Goal: Task Accomplishment & Management: Manage account settings

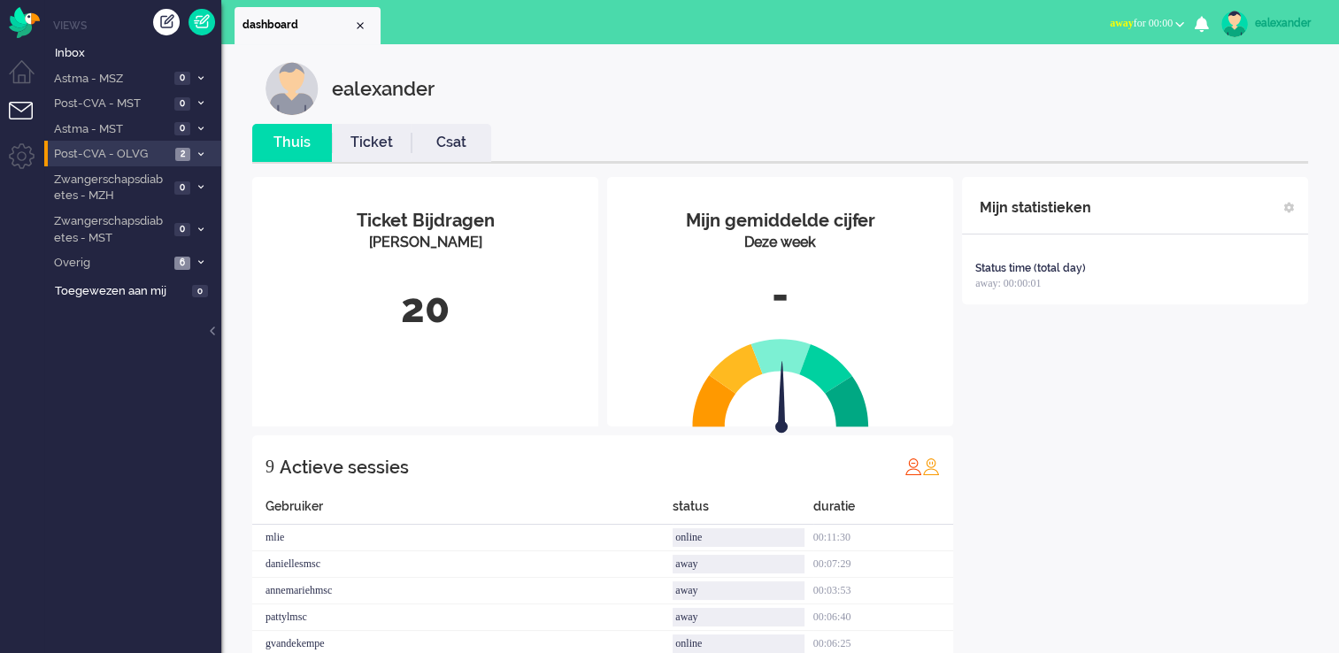
click at [196, 157] on span at bounding box center [200, 155] width 13 height 10
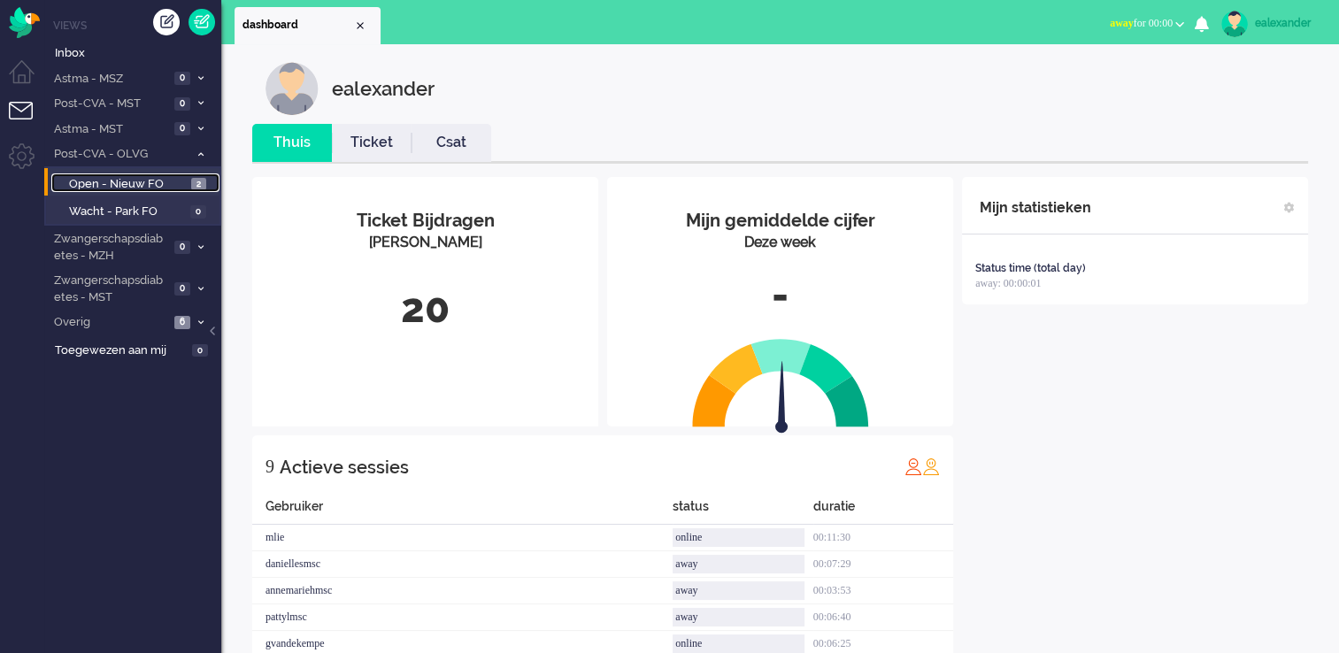
click at [177, 176] on span "Open - Nieuw FO" at bounding box center [128, 184] width 118 height 17
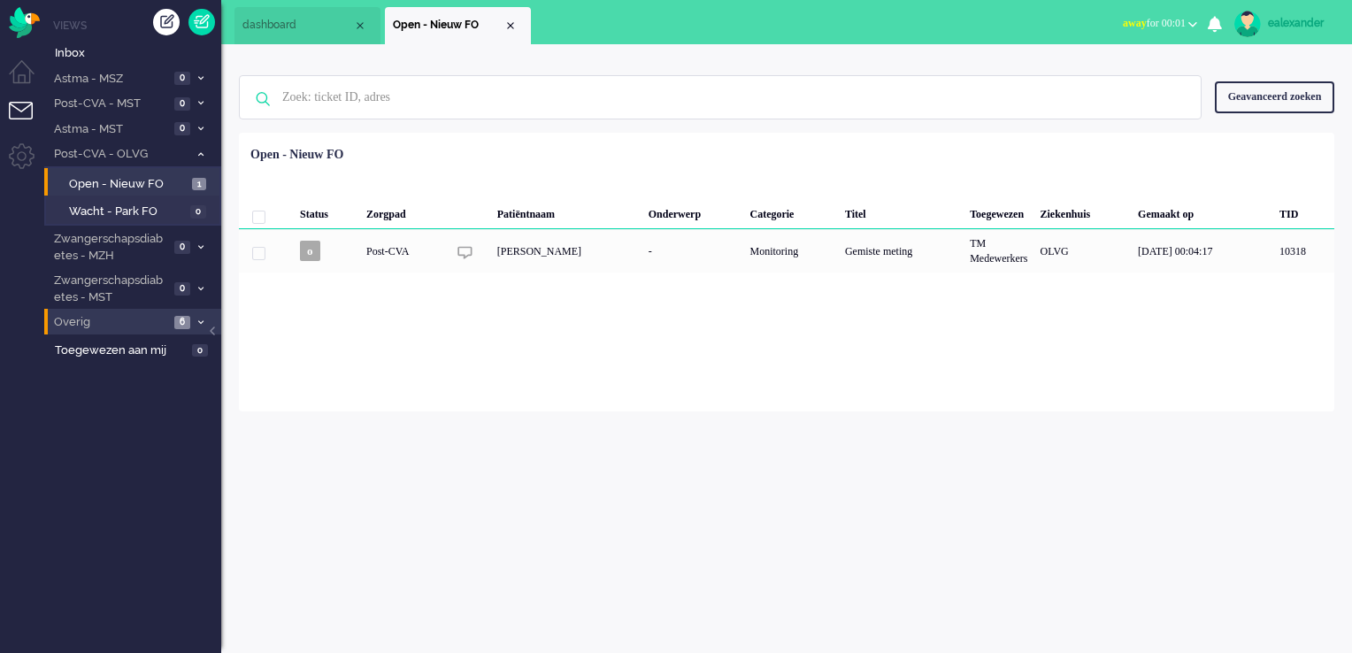
click at [198, 318] on span at bounding box center [200, 323] width 13 height 10
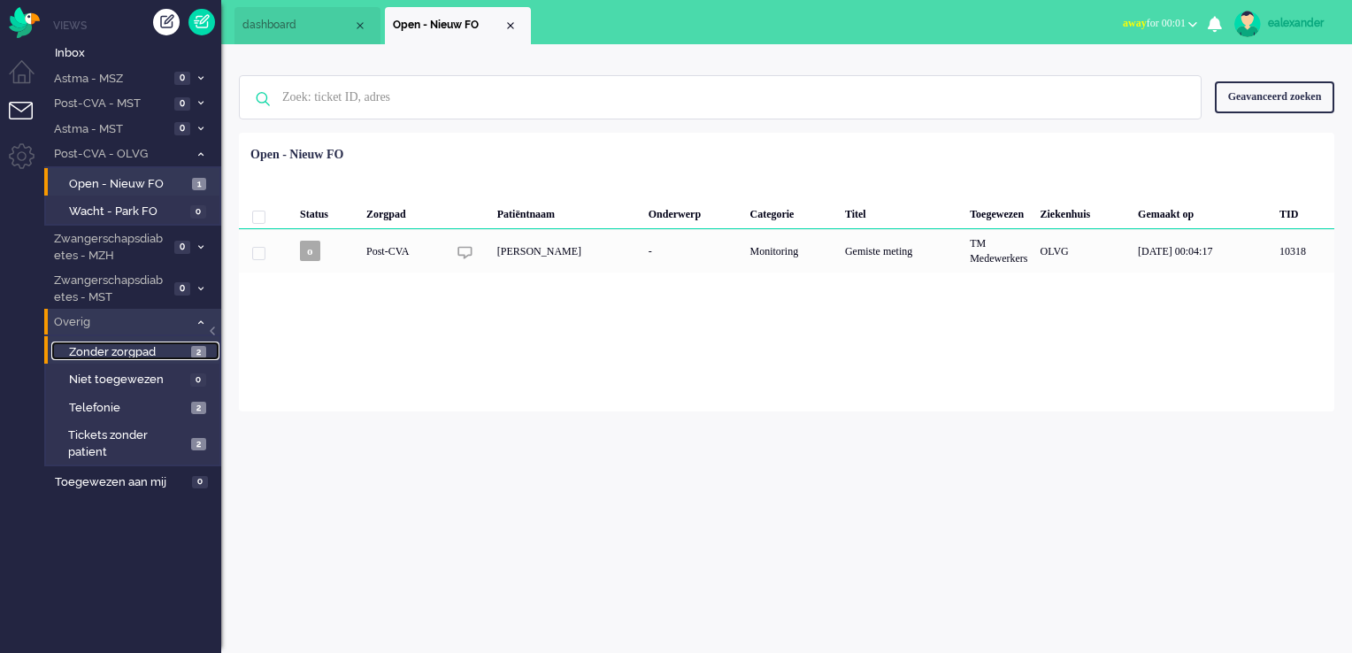
click at [189, 359] on link "Zonder zorgpad 2" at bounding box center [135, 351] width 168 height 19
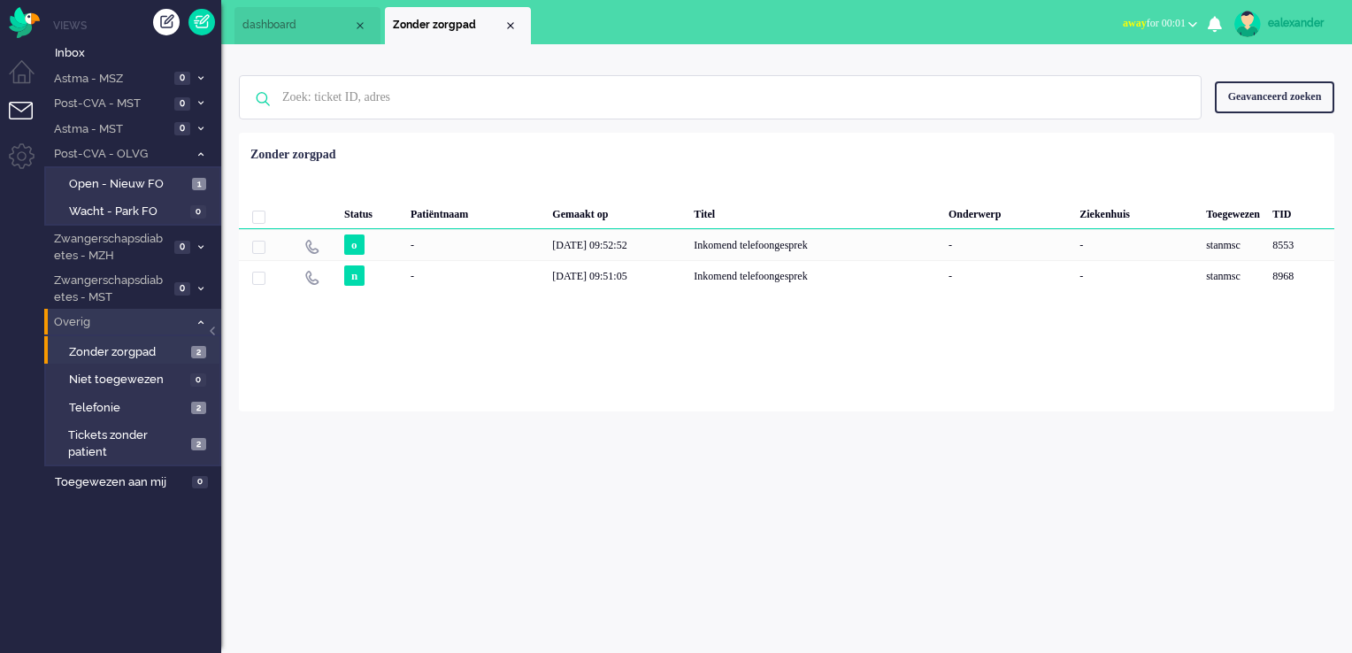
click at [200, 319] on icon at bounding box center [200, 322] width 5 height 6
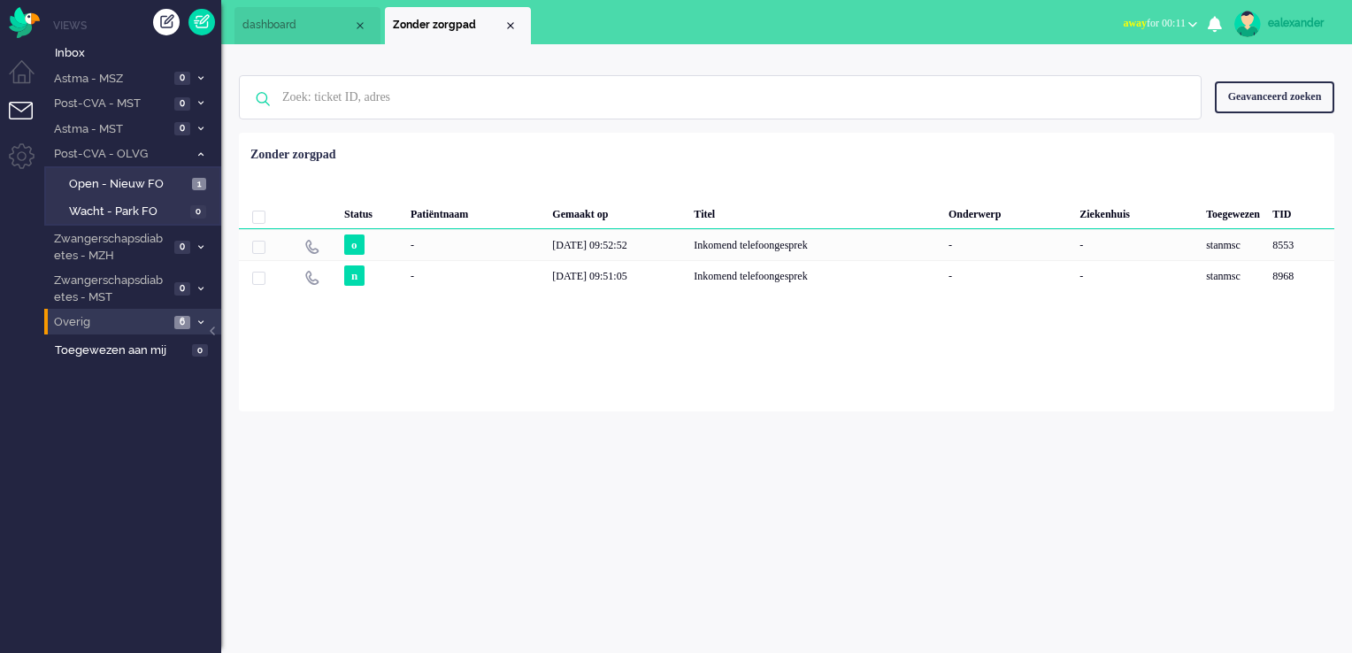
click at [1133, 19] on span "away for 00:11" at bounding box center [1154, 23] width 63 height 12
click at [1101, 80] on label "Online" at bounding box center [1124, 79] width 140 height 15
click at [152, 185] on span "Open - Nieuw FO" at bounding box center [128, 184] width 119 height 17
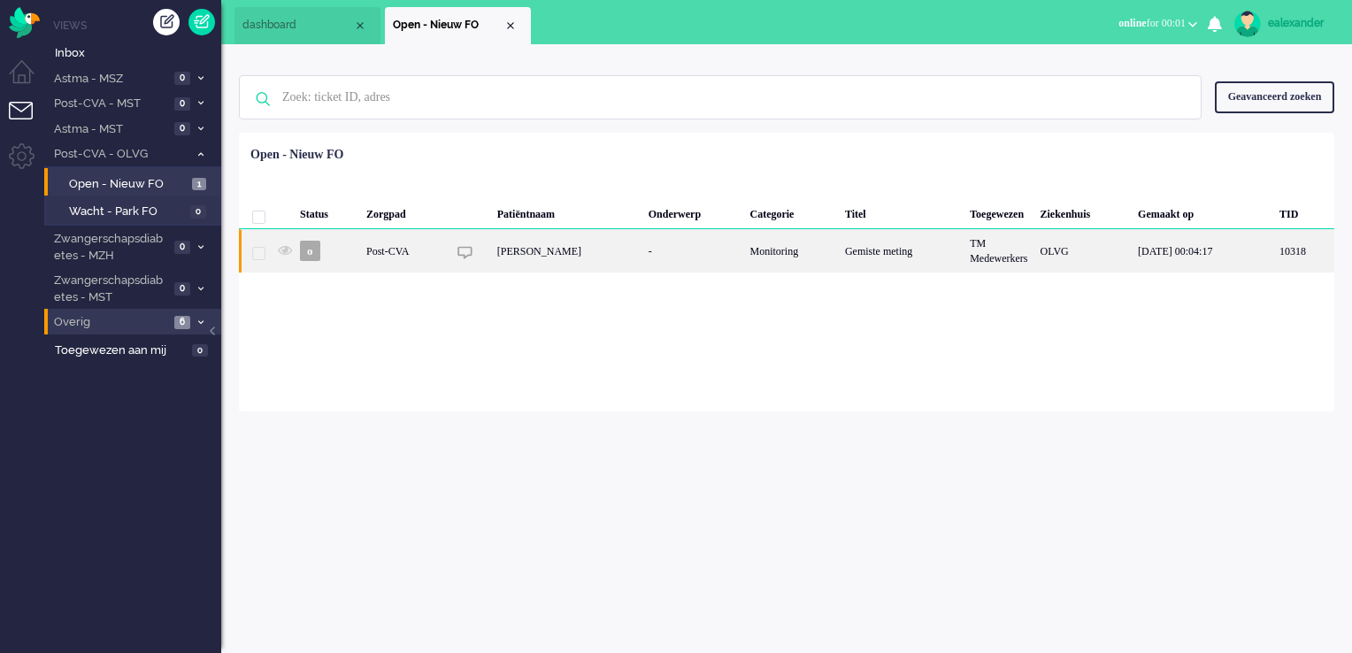
click at [642, 253] on div "-" at bounding box center [693, 250] width 102 height 43
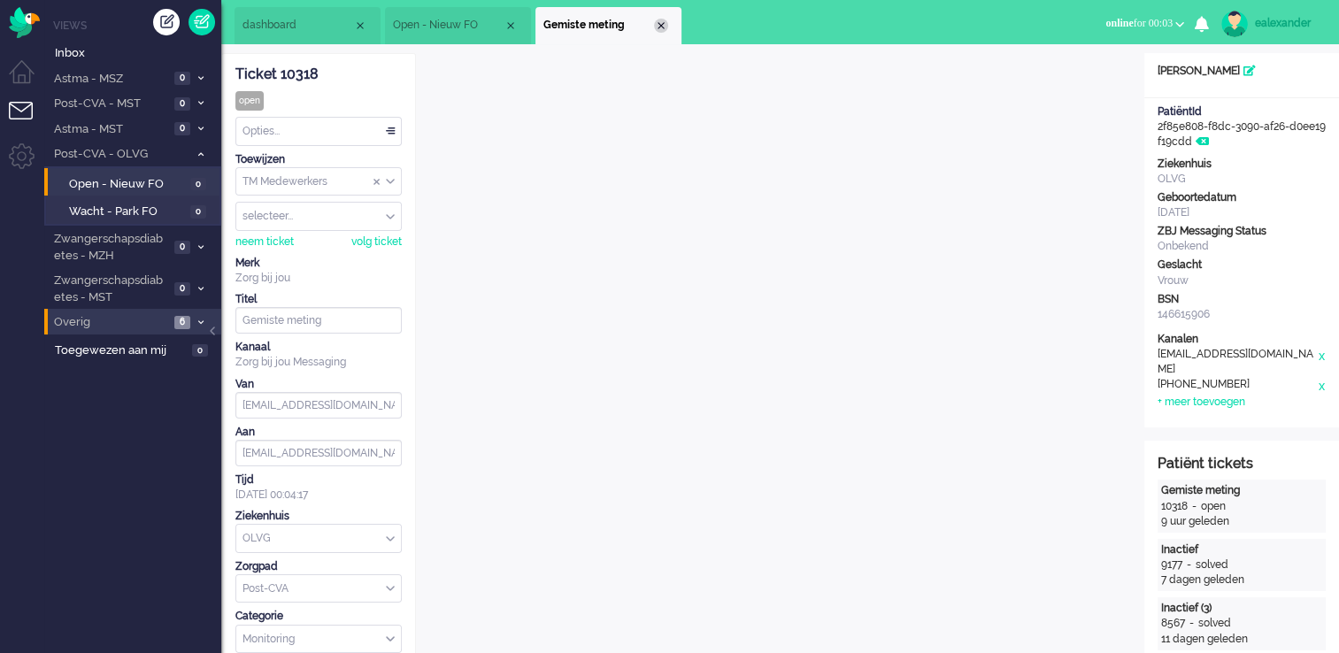
click at [664, 27] on div "Close tab" at bounding box center [661, 26] width 14 height 14
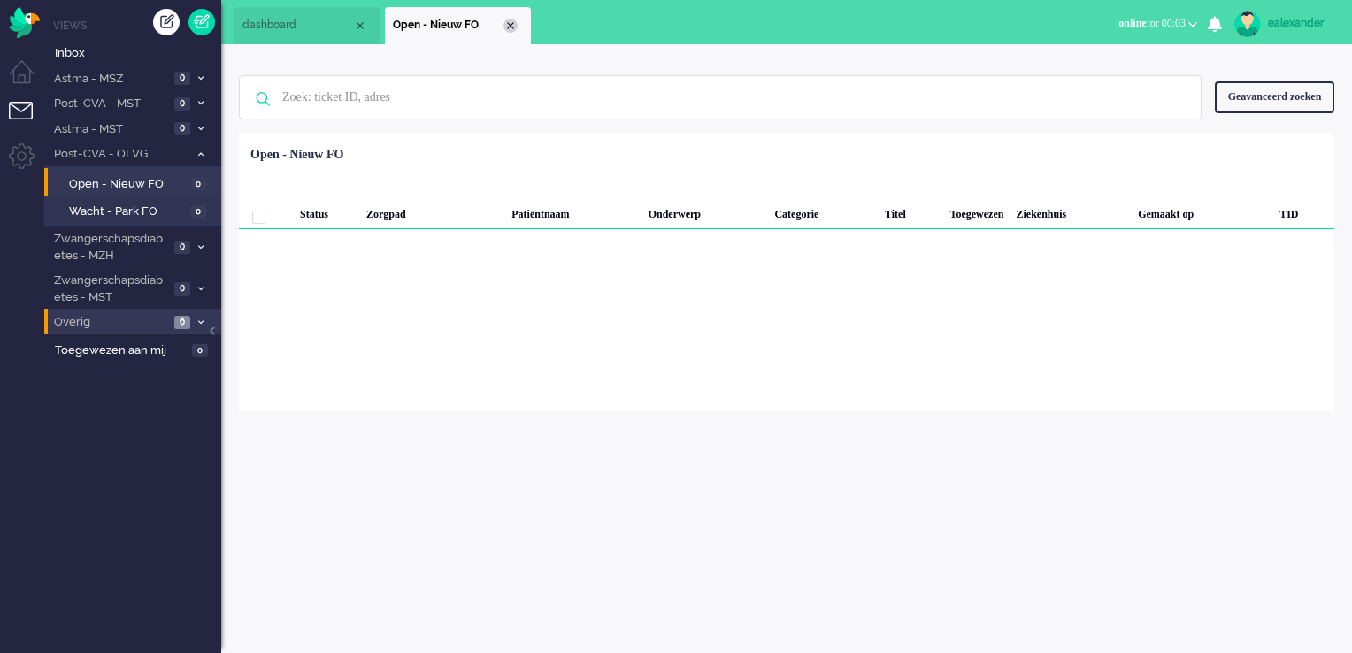
click at [513, 25] on div "Close tab" at bounding box center [510, 26] width 14 height 14
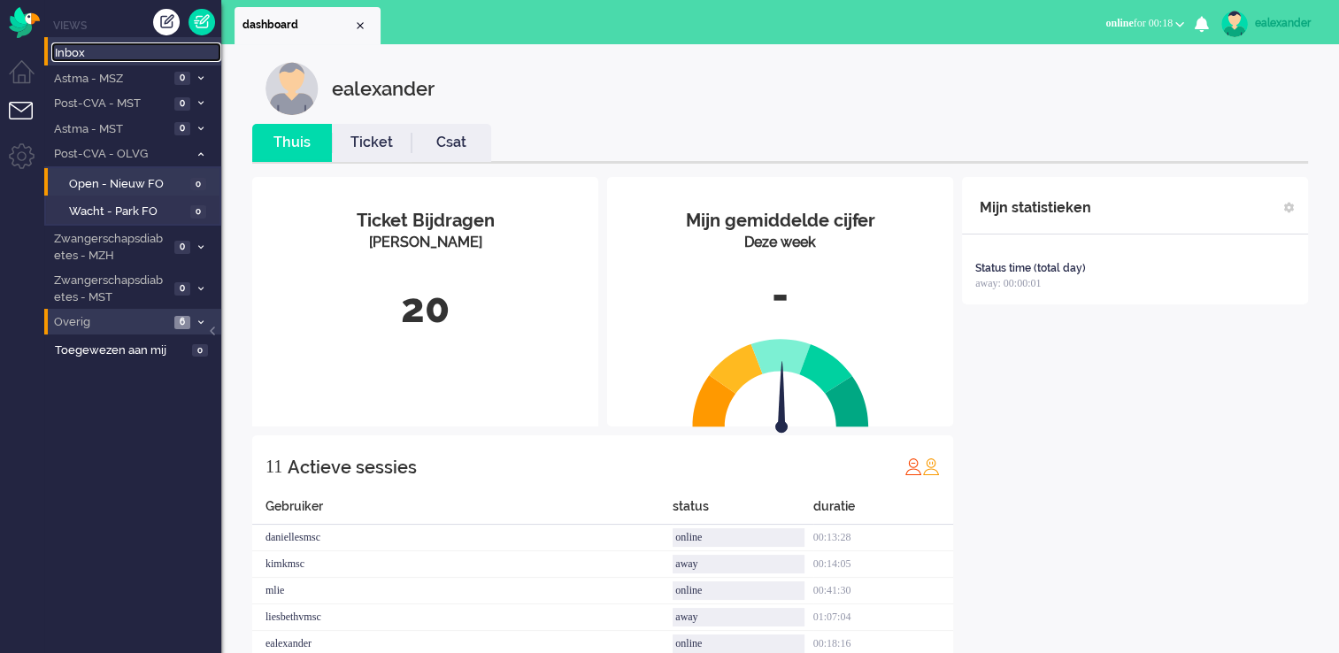
click at [63, 52] on span "Inbox" at bounding box center [138, 53] width 166 height 17
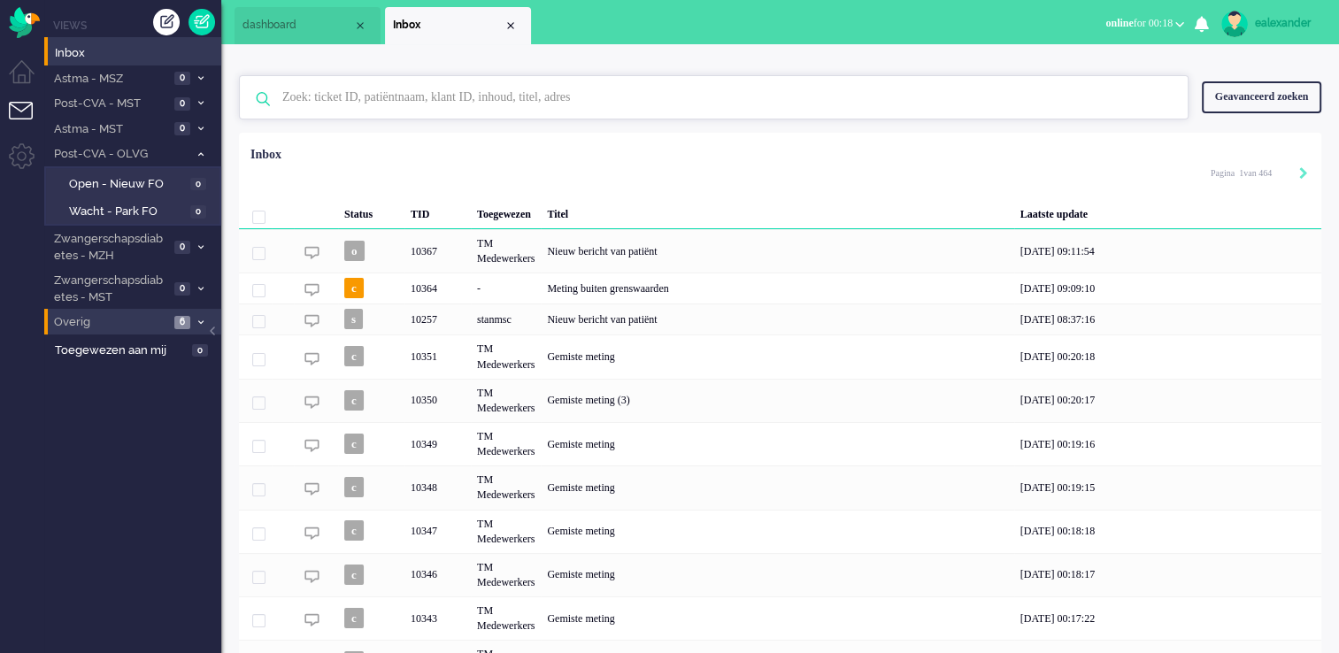
click at [437, 116] on input "text" at bounding box center [716, 97] width 894 height 42
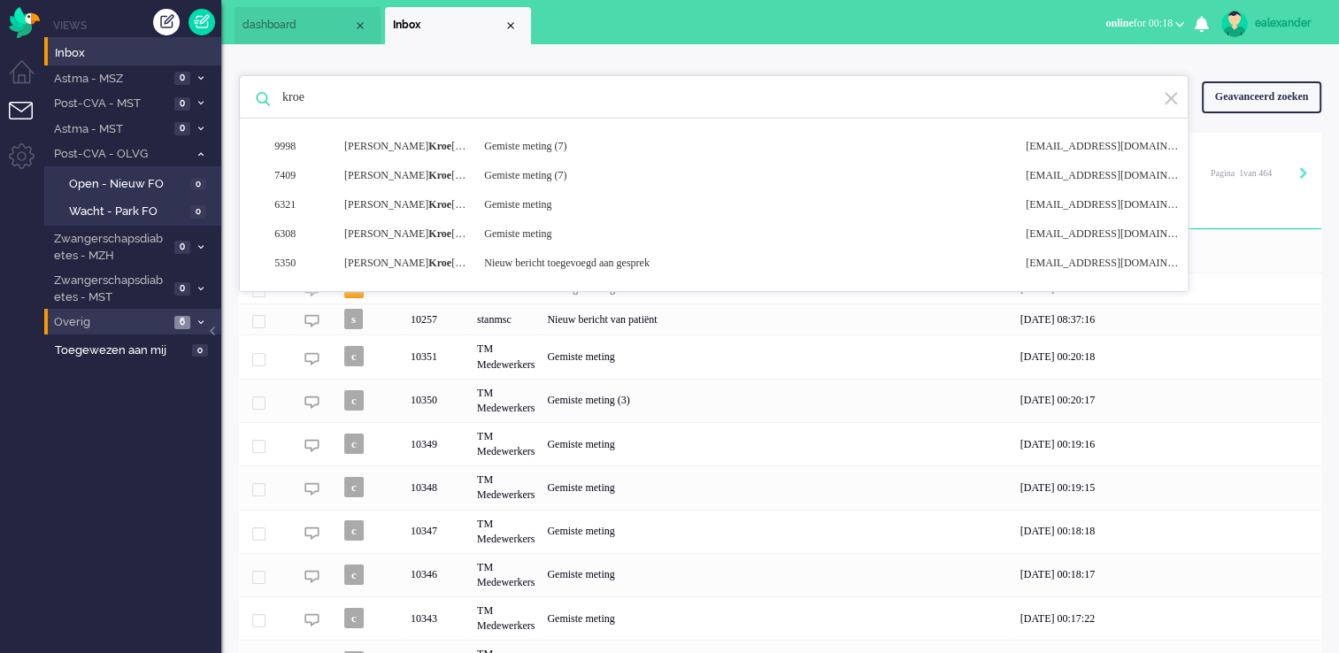
type input "kroe"
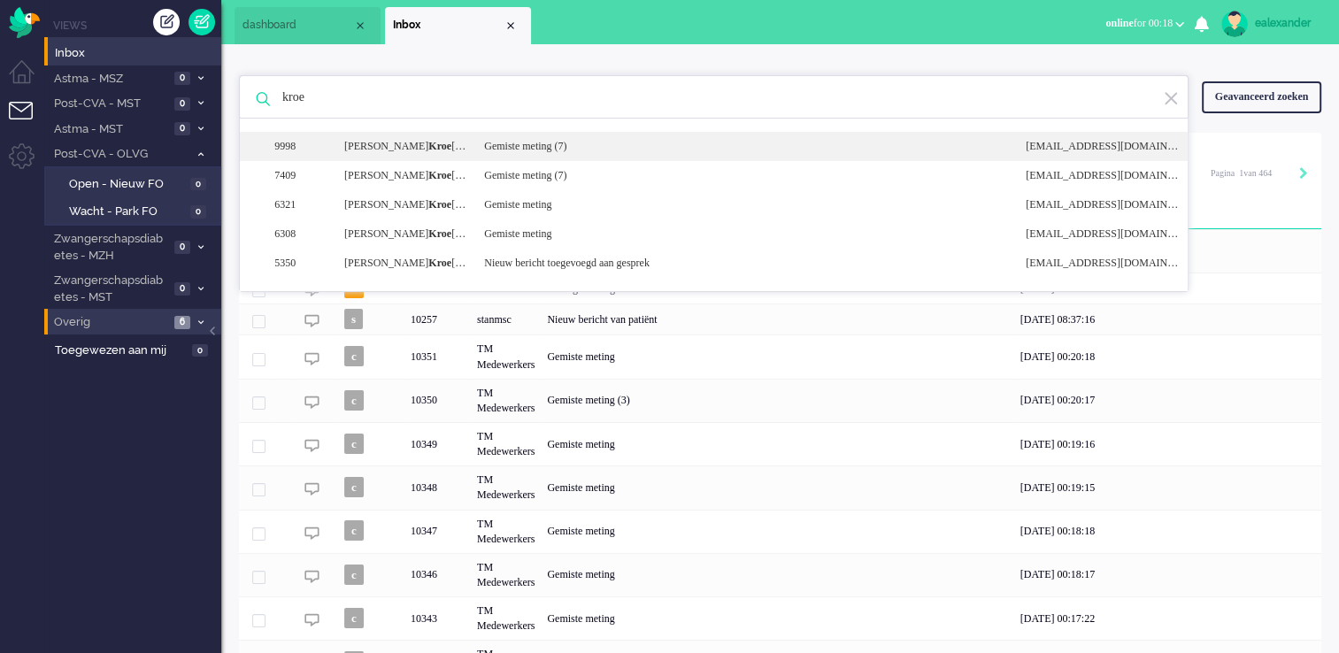
click at [534, 133] on div "9998 [PERSON_NAME] zen Gemiste meting (7) [EMAIL_ADDRESS][DOMAIN_NAME]" at bounding box center [714, 146] width 948 height 29
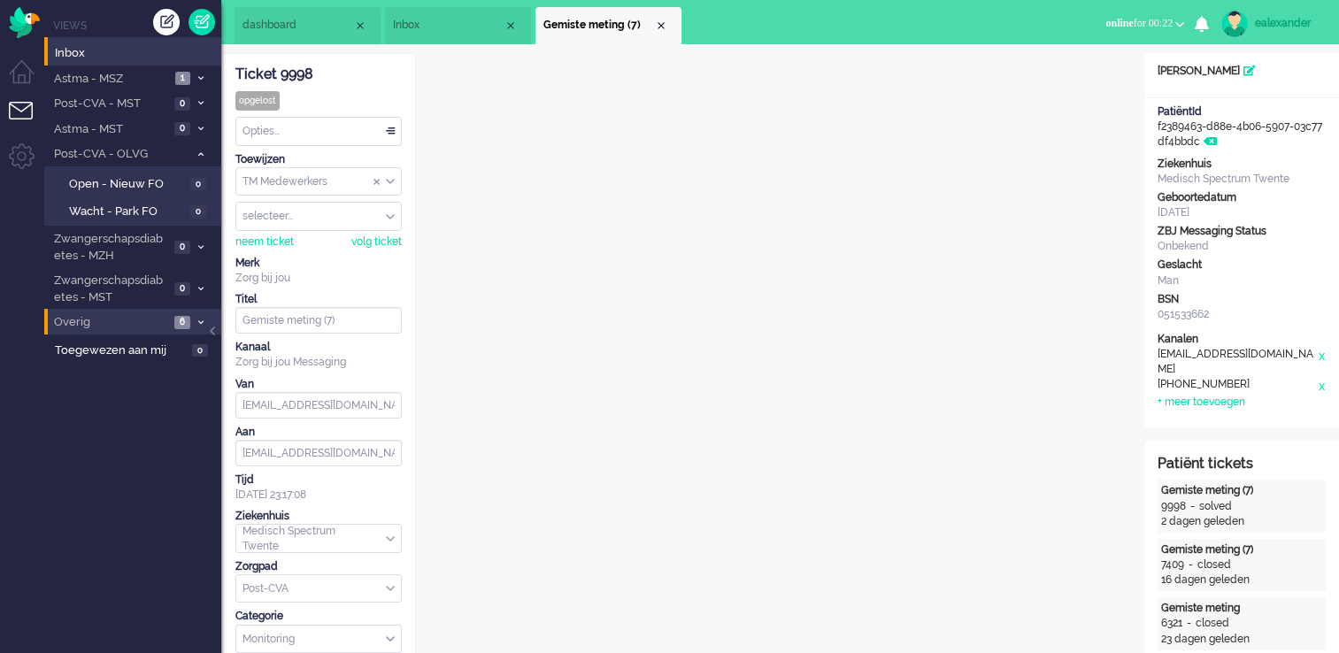
click at [463, 21] on span "Inbox" at bounding box center [448, 25] width 111 height 15
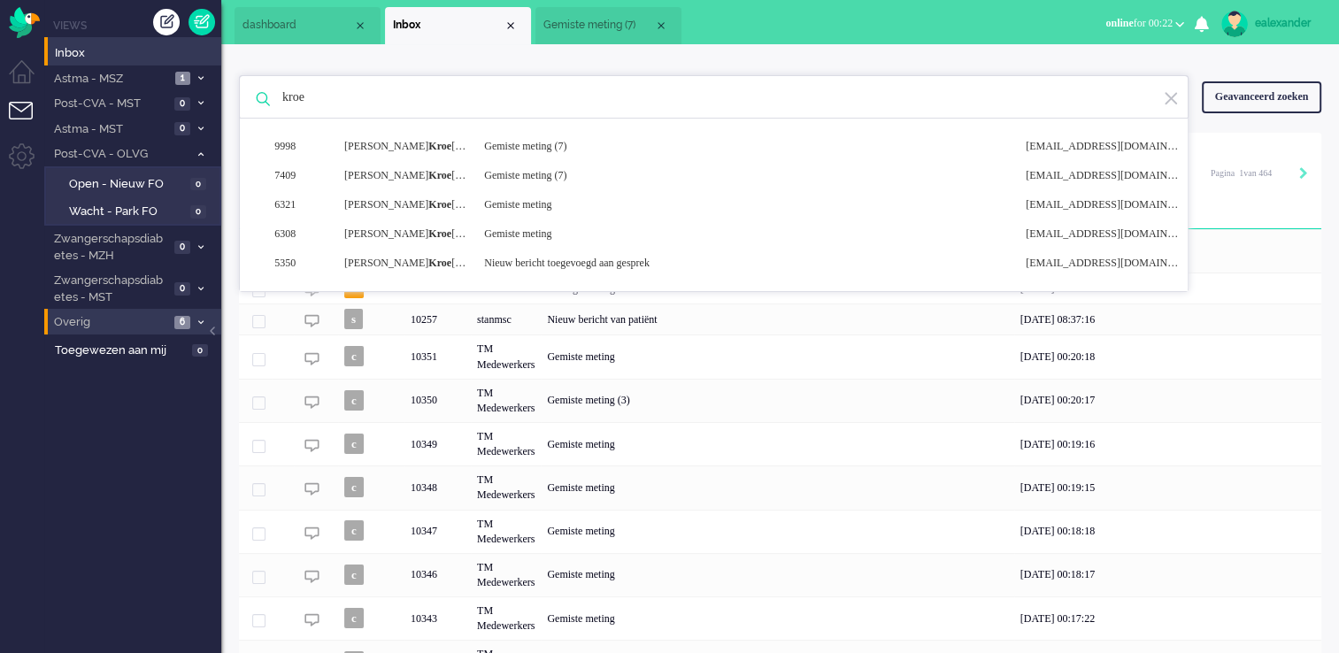
click at [337, 100] on input "kroe" at bounding box center [716, 97] width 894 height 42
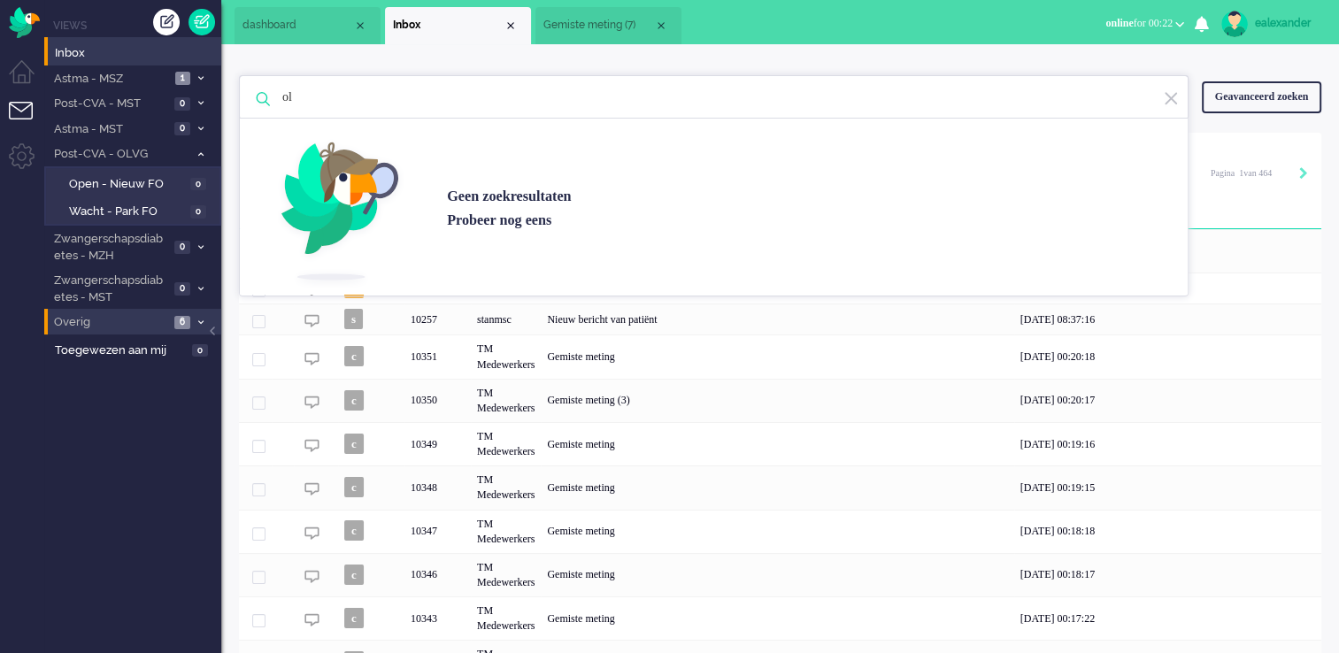
type input "o"
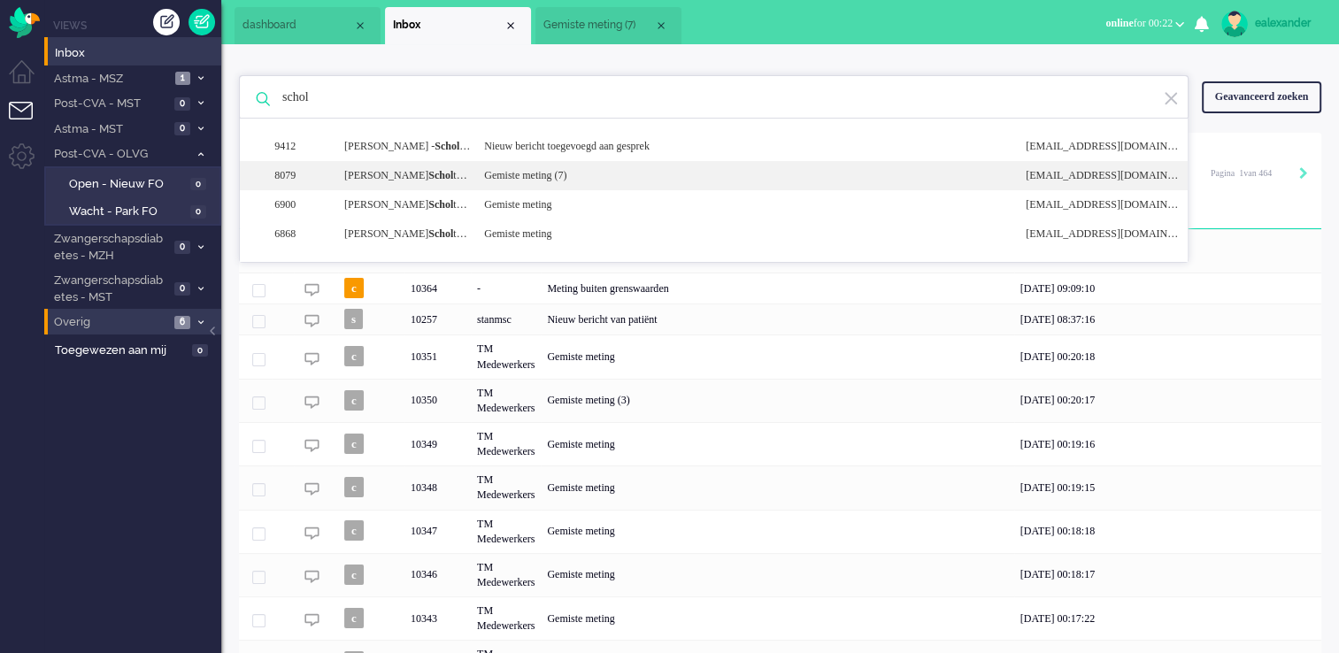
type input "schol"
click at [522, 180] on div "Gemiste meting (7)" at bounding box center [741, 175] width 541 height 15
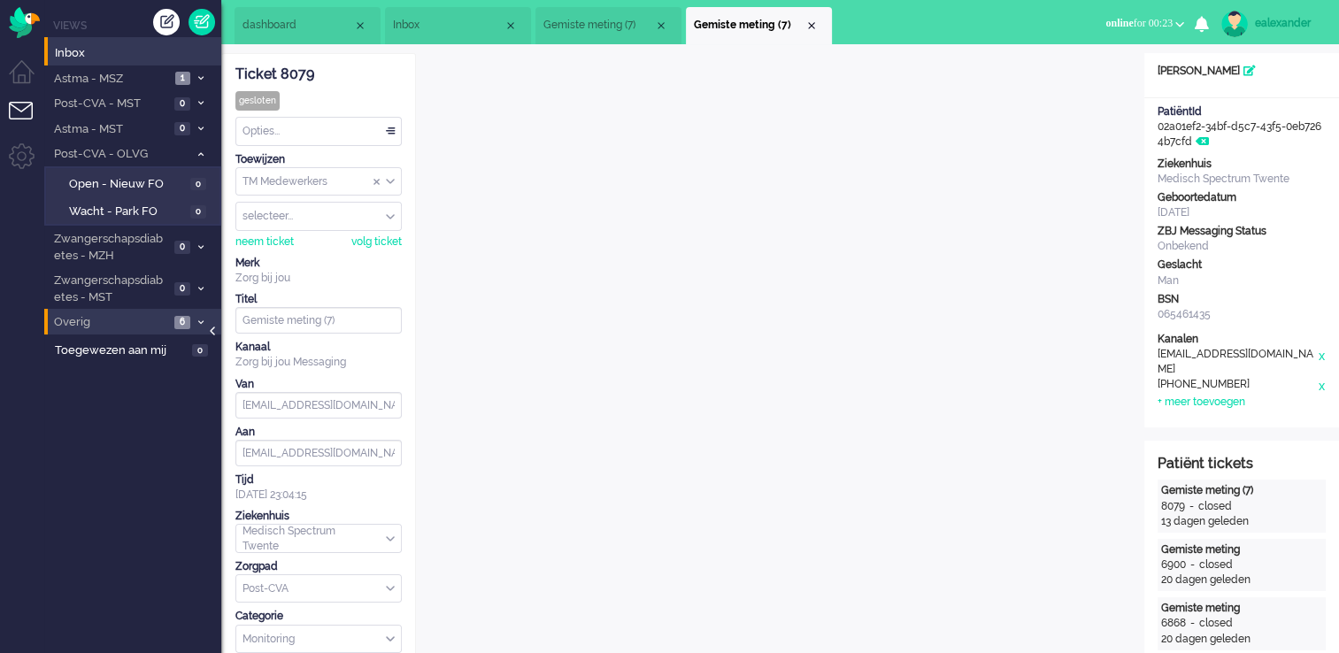
click at [210, 333] on div at bounding box center [214, 339] width 9 height 27
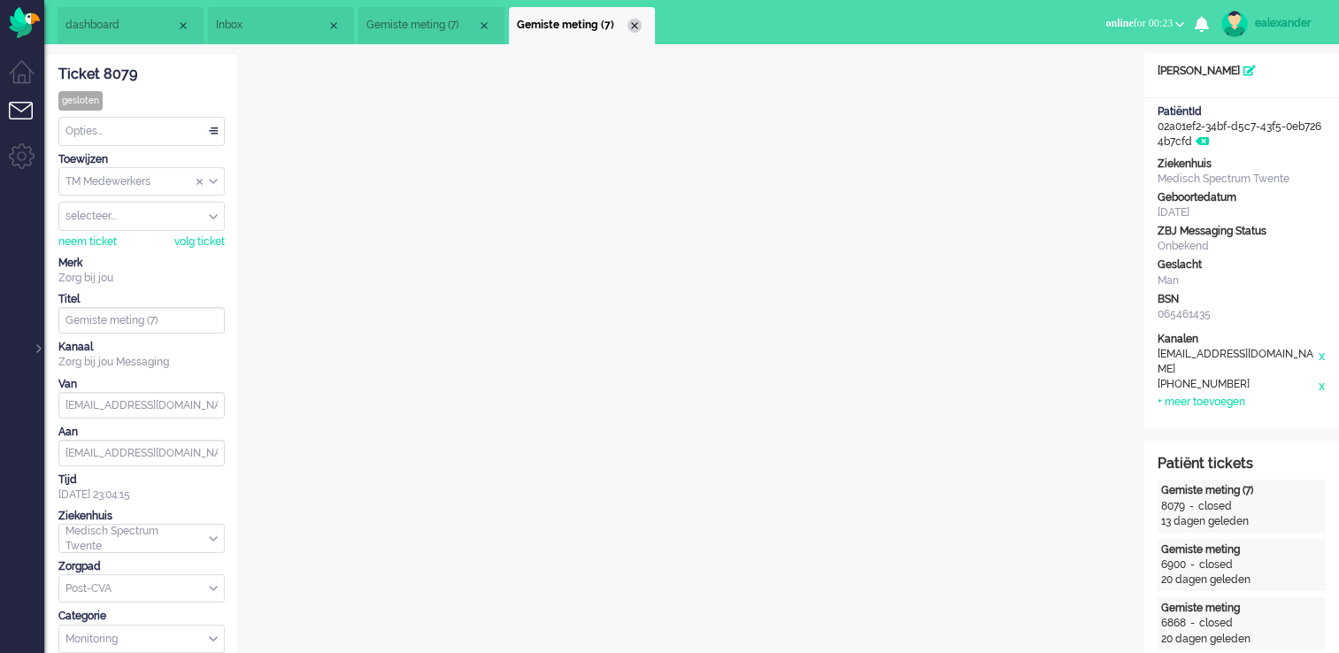
drag, startPoint x: 629, startPoint y: 13, endPoint x: 628, endPoint y: 24, distance: 10.7
click at [629, 19] on li "Gemiste meting (7)" at bounding box center [582, 25] width 146 height 37
click at [637, 23] on div "Close tab" at bounding box center [634, 26] width 14 height 14
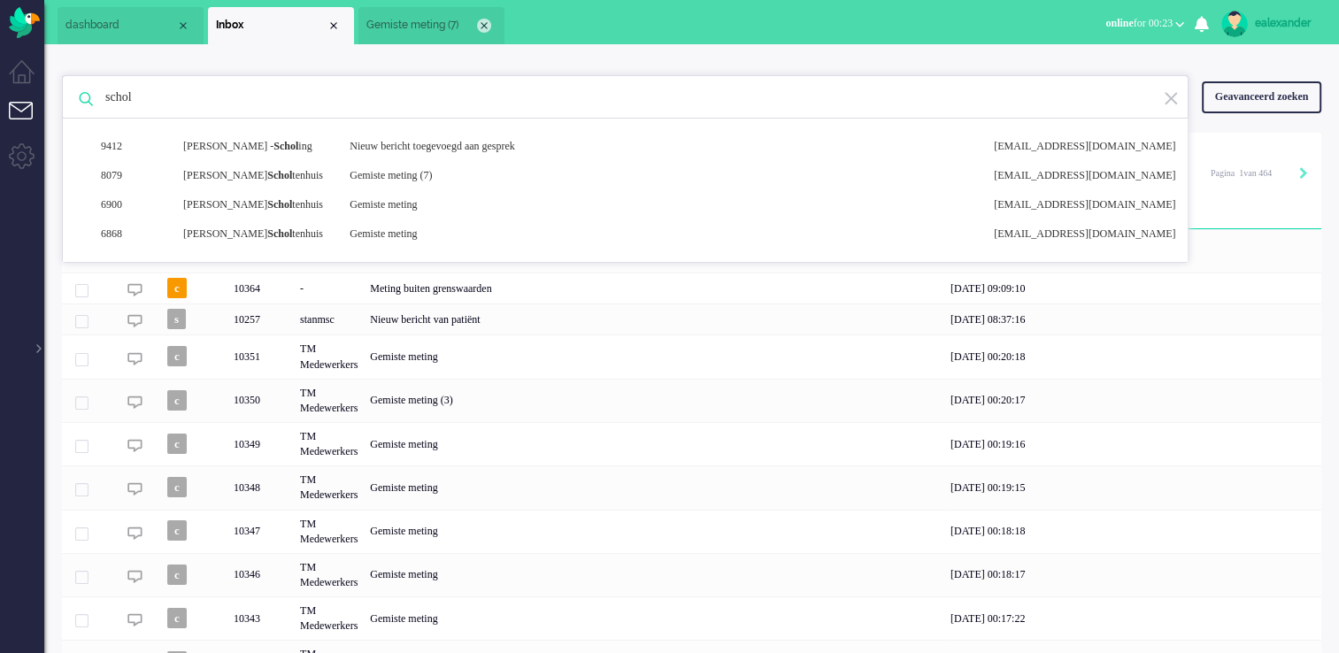
click at [485, 23] on div "Close tab" at bounding box center [484, 26] width 14 height 14
click at [340, 27] on div "Close tab" at bounding box center [333, 26] width 14 height 14
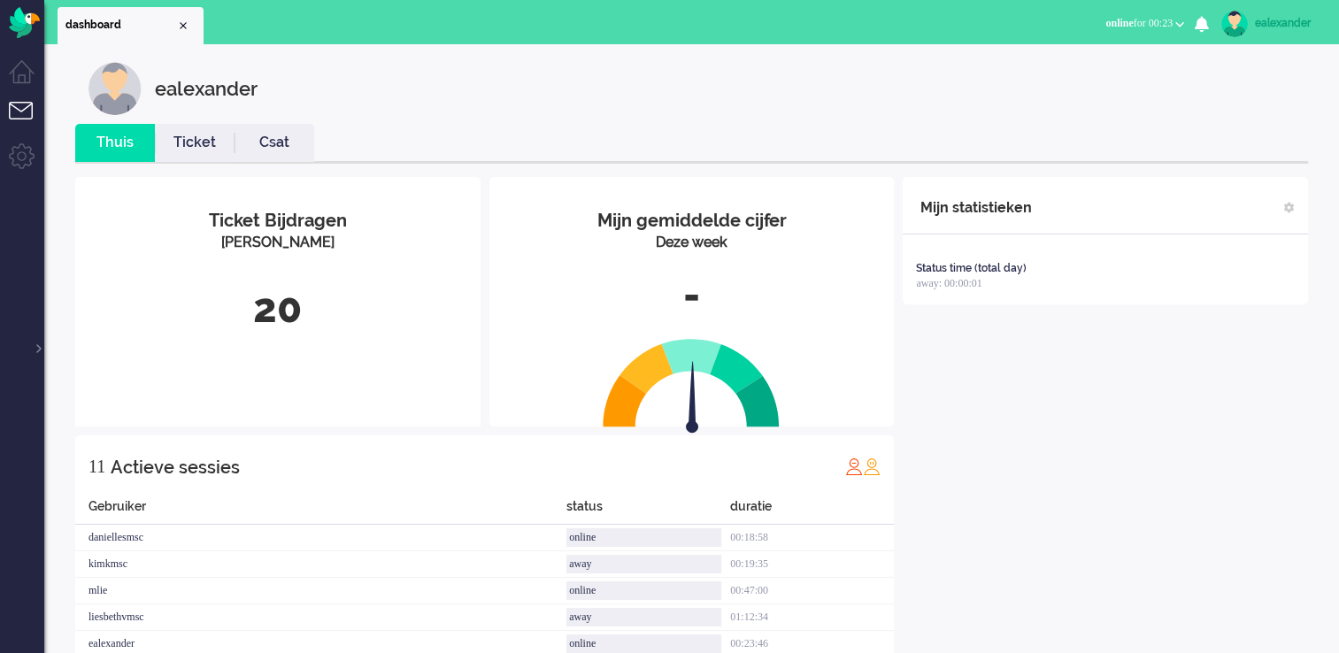
click at [33, 356] on ul "Menu" at bounding box center [22, 432] width 44 height 865
click at [40, 353] on ul "Menu" at bounding box center [22, 432] width 44 height 865
click at [39, 349] on div at bounding box center [37, 339] width 9 height 27
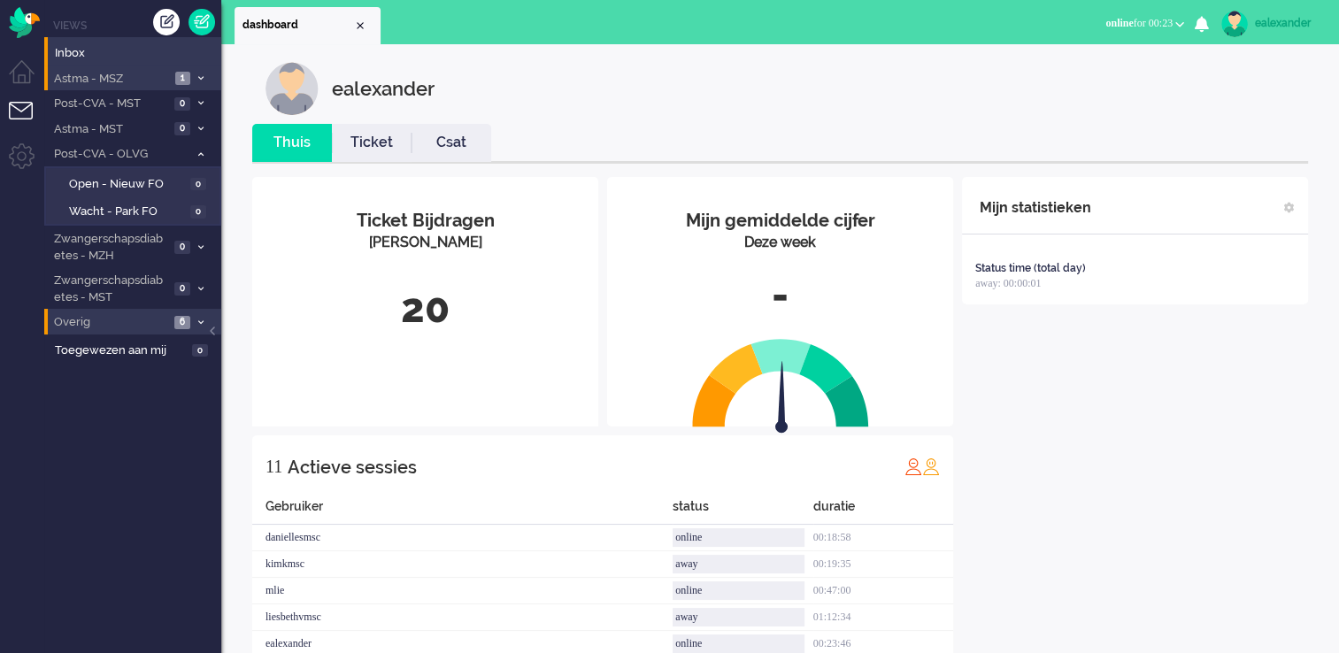
click at [113, 76] on span "Astma - MSZ" at bounding box center [110, 79] width 119 height 17
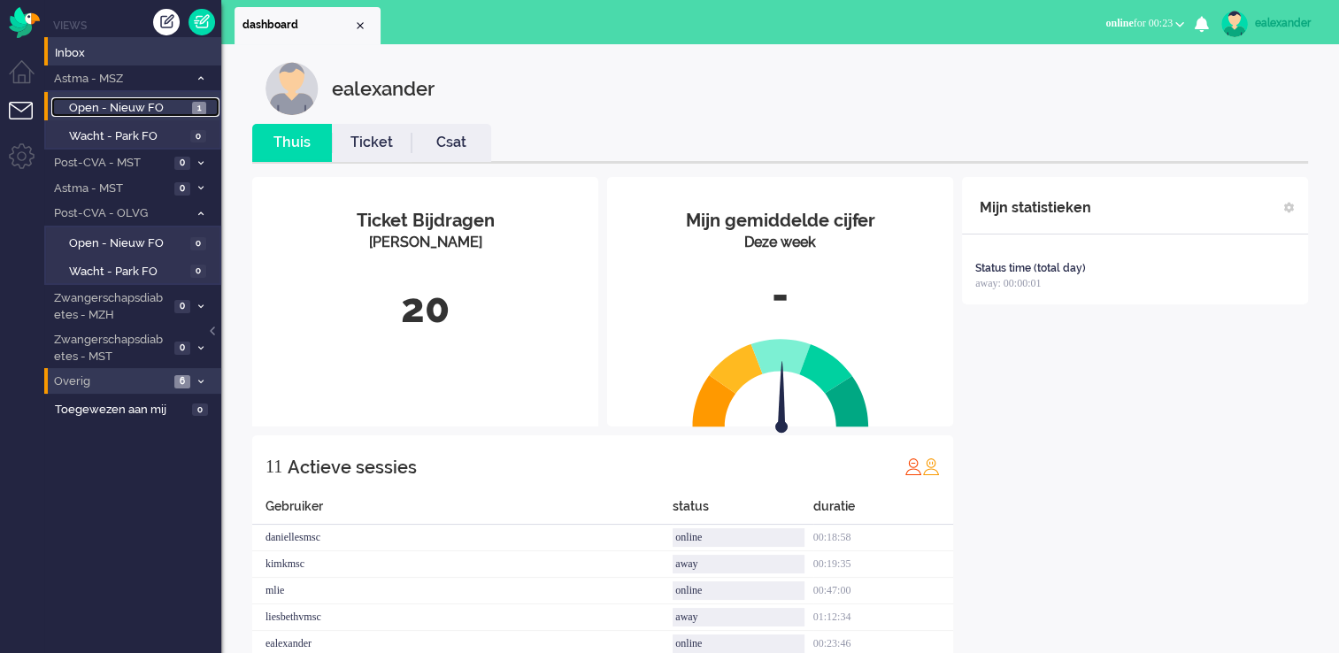
click at [121, 111] on span "Open - Nieuw FO" at bounding box center [128, 108] width 119 height 17
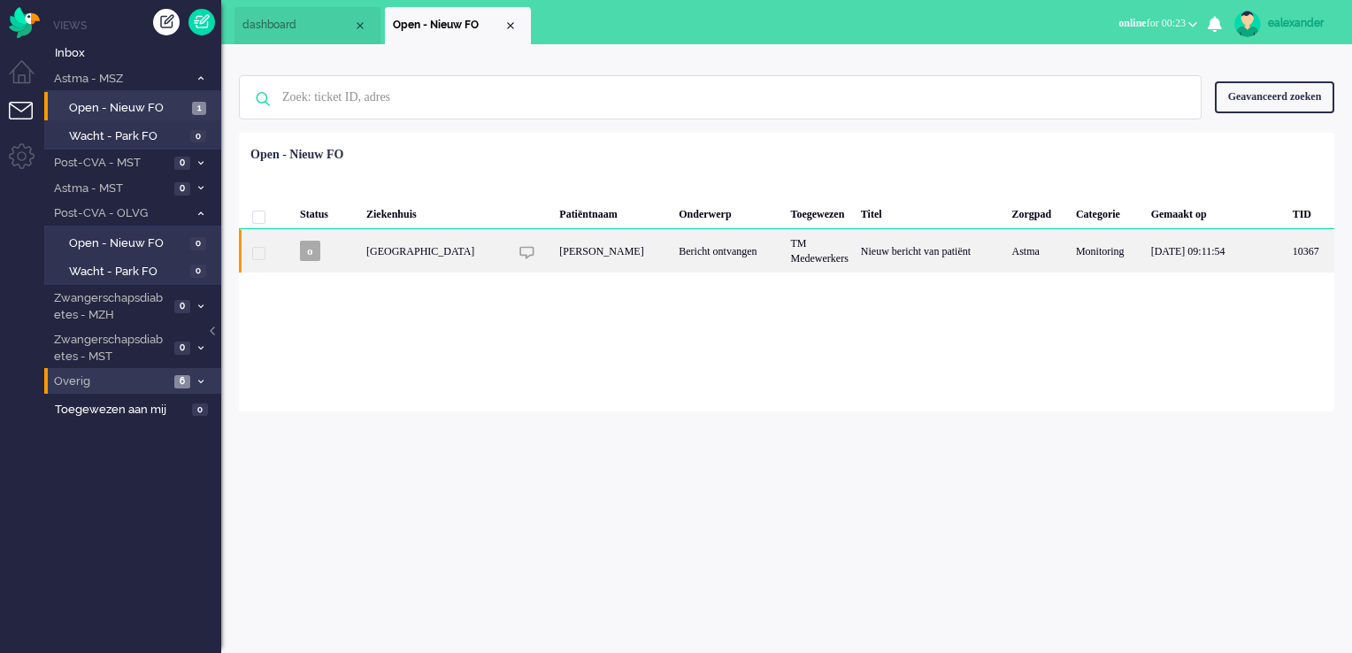
click at [845, 255] on div "TM Medewerkers" at bounding box center [820, 250] width 70 height 43
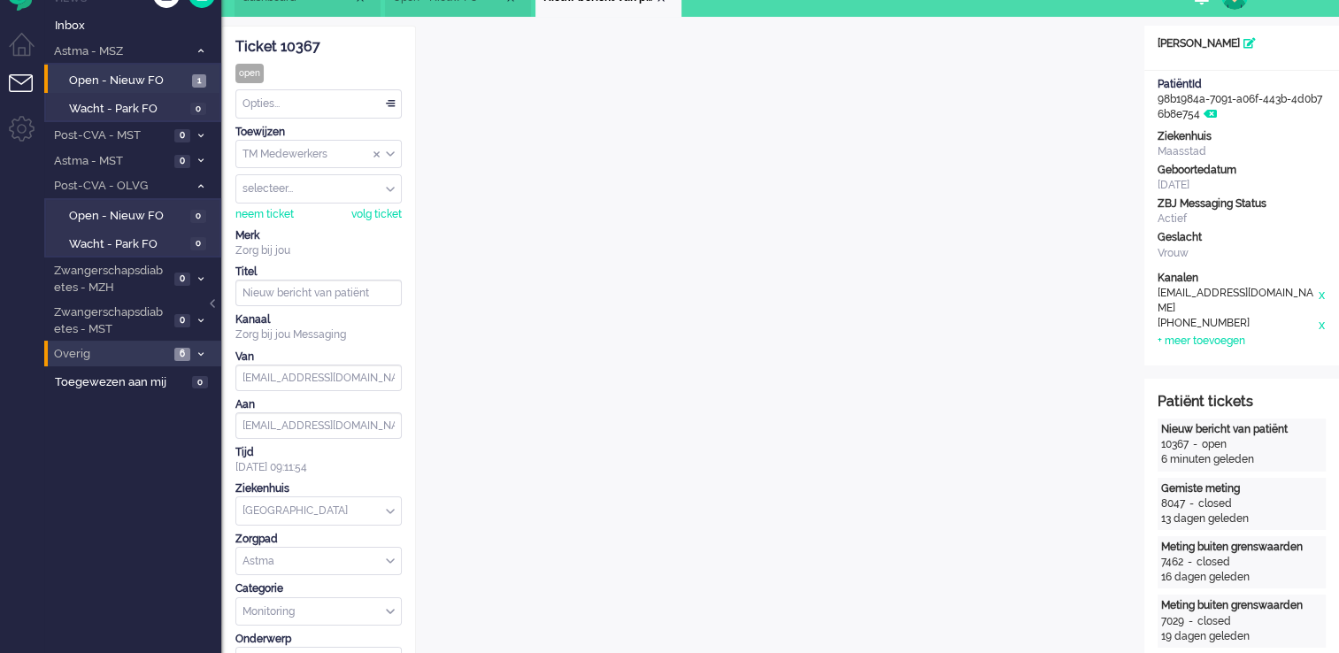
scroll to position [19, 0]
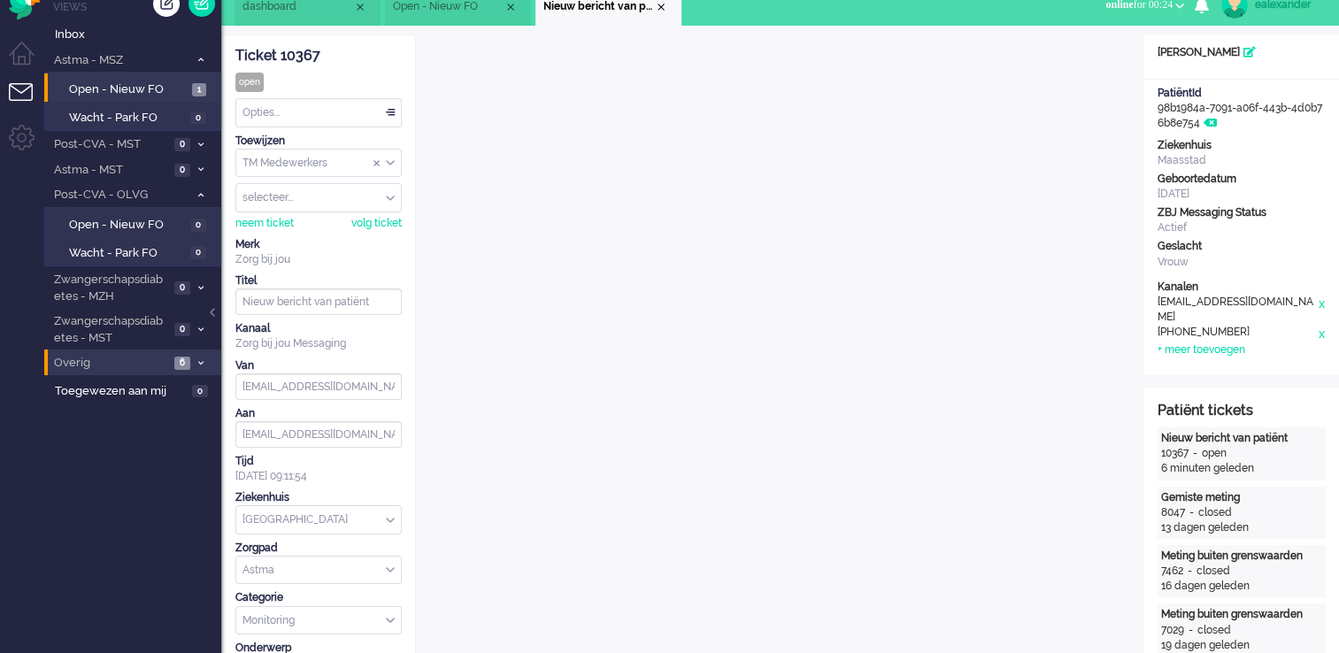
click at [388, 158] on div "TM Medewerkers" at bounding box center [318, 163] width 165 height 27
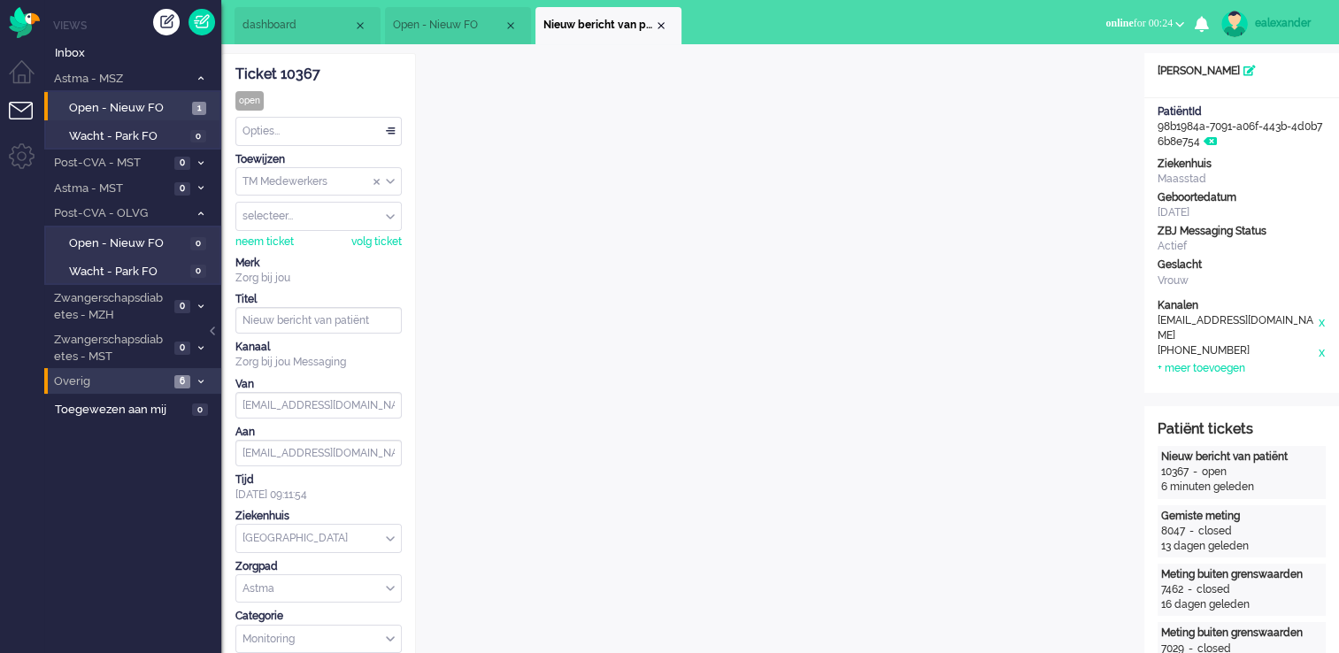
scroll to position [0, 0]
drag, startPoint x: 391, startPoint y: 179, endPoint x: 385, endPoint y: 193, distance: 15.5
click at [391, 180] on div "TM Medewerkers" at bounding box center [318, 181] width 165 height 27
click at [350, 240] on li "TM Verpleegkundigen" at bounding box center [318, 234] width 165 height 26
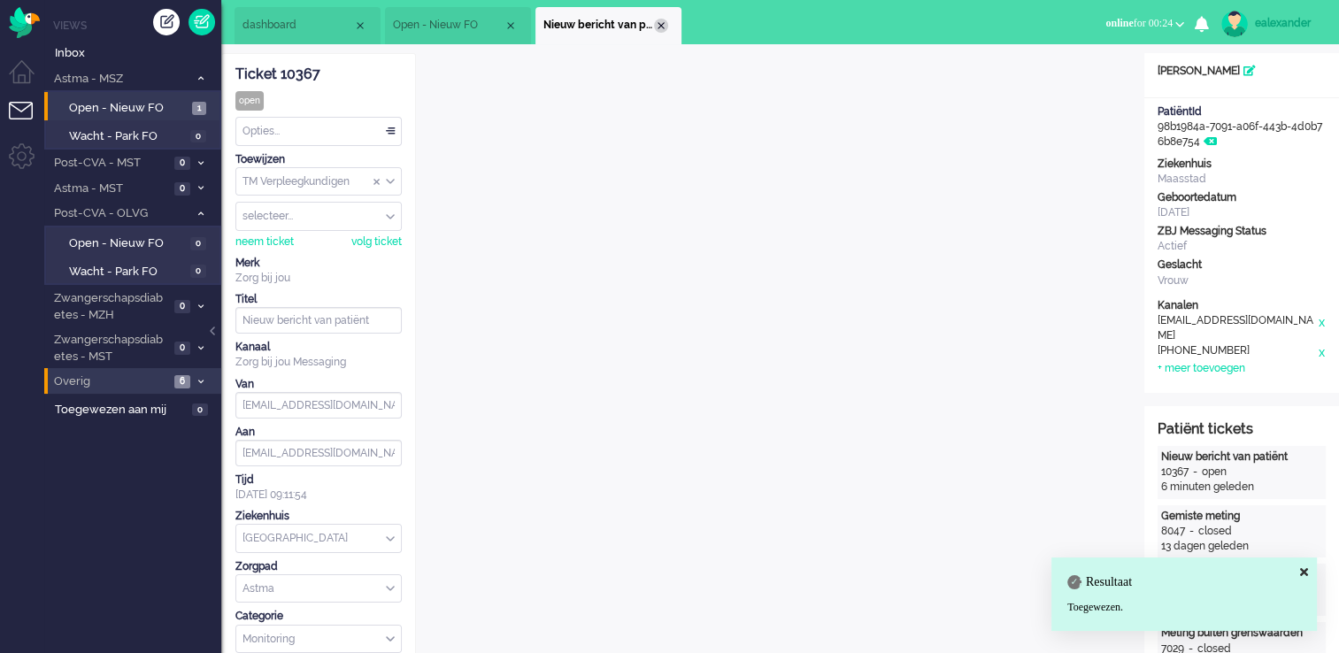
click at [660, 19] on div "Close tab" at bounding box center [661, 26] width 14 height 14
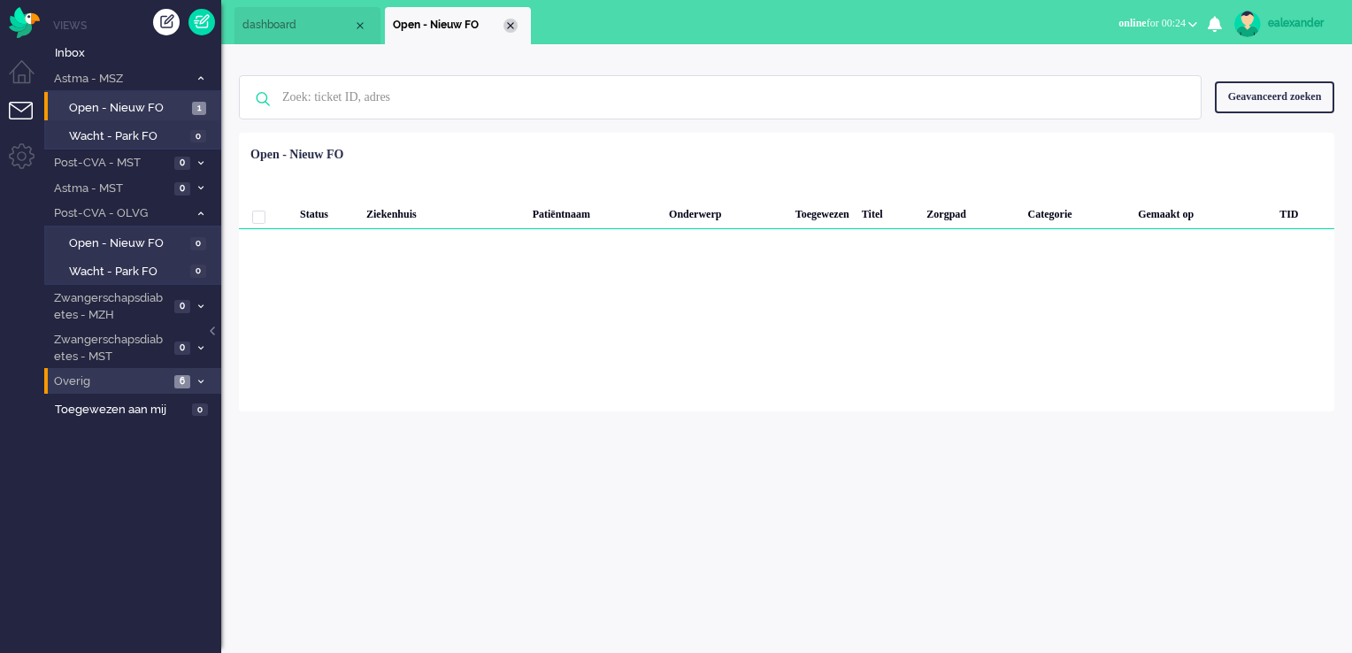
click at [511, 27] on div "Close tab" at bounding box center [510, 26] width 14 height 14
